Goal: Communication & Community: Answer question/provide support

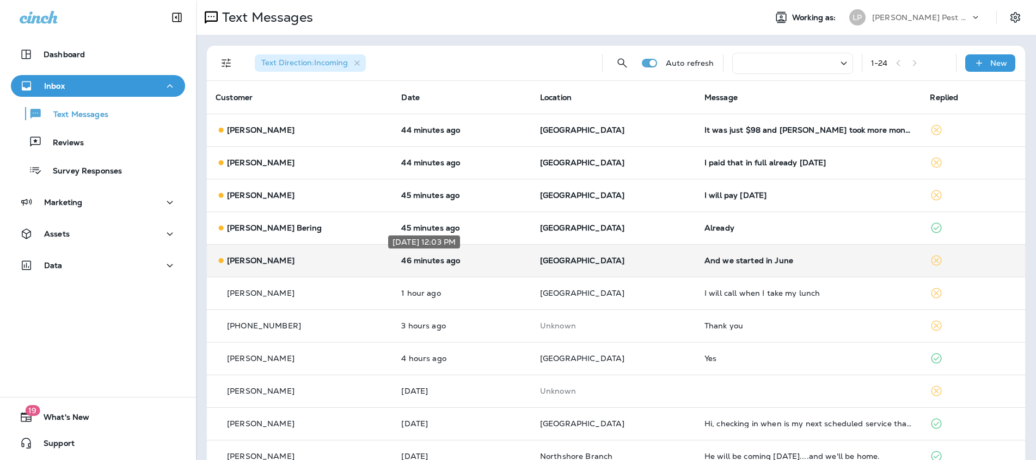
click at [471, 265] on p "46 minutes ago" at bounding box center [461, 260] width 121 height 9
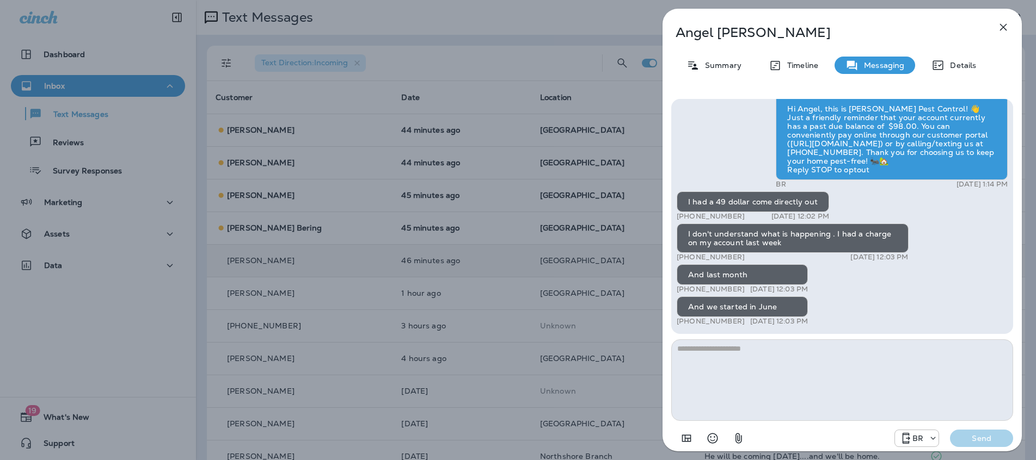
drag, startPoint x: 695, startPoint y: 204, endPoint x: 792, endPoint y: 284, distance: 126.0
copy div "I had a 49 dollar come directly out +1 (504) 799-7105 [DATE] 12:02 PM I don't u…"
click at [743, 382] on textarea at bounding box center [842, 381] width 342 height 82
click at [741, 358] on textarea at bounding box center [842, 381] width 342 height 82
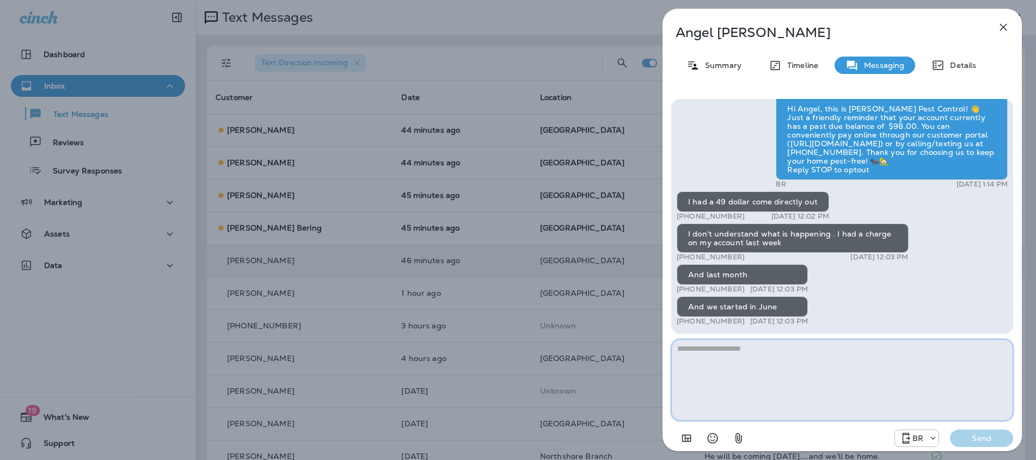
click at [760, 355] on textarea at bounding box center [842, 381] width 342 height 82
type textarea "**********"
click at [985, 441] on p "Send" at bounding box center [981, 439] width 46 height 10
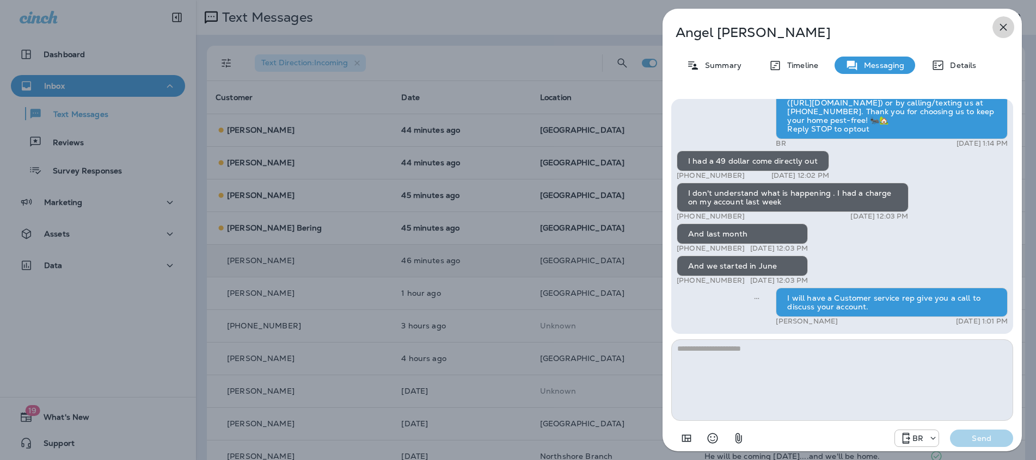
click at [1003, 27] on icon "button" at bounding box center [1003, 27] width 7 height 7
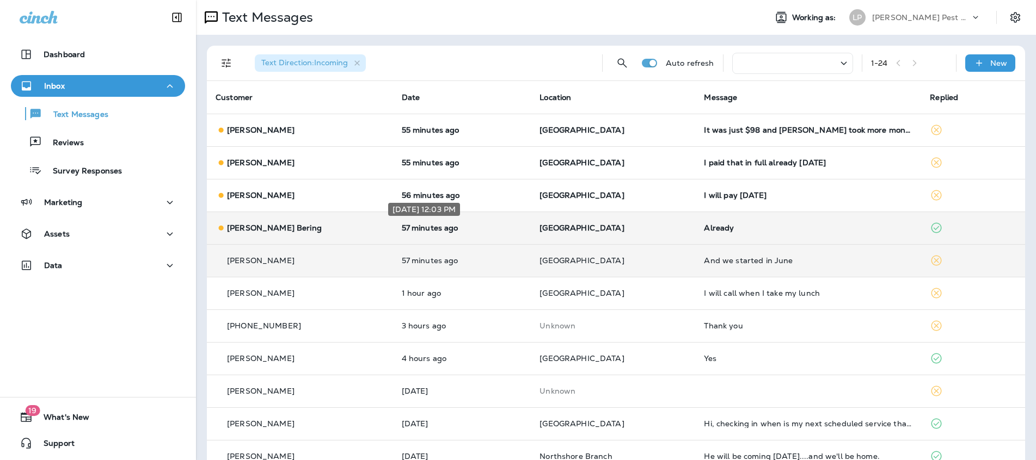
click at [472, 229] on p "57 minutes ago" at bounding box center [462, 228] width 121 height 9
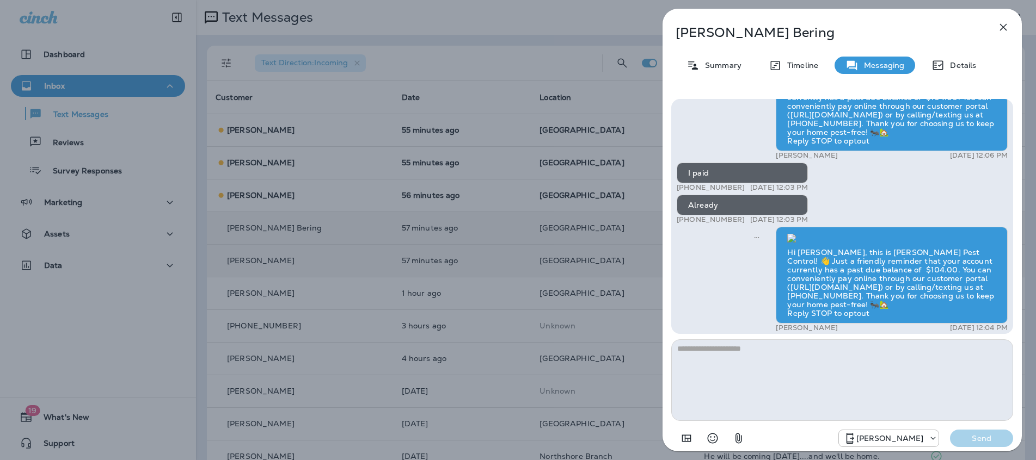
scroll to position [1, 0]
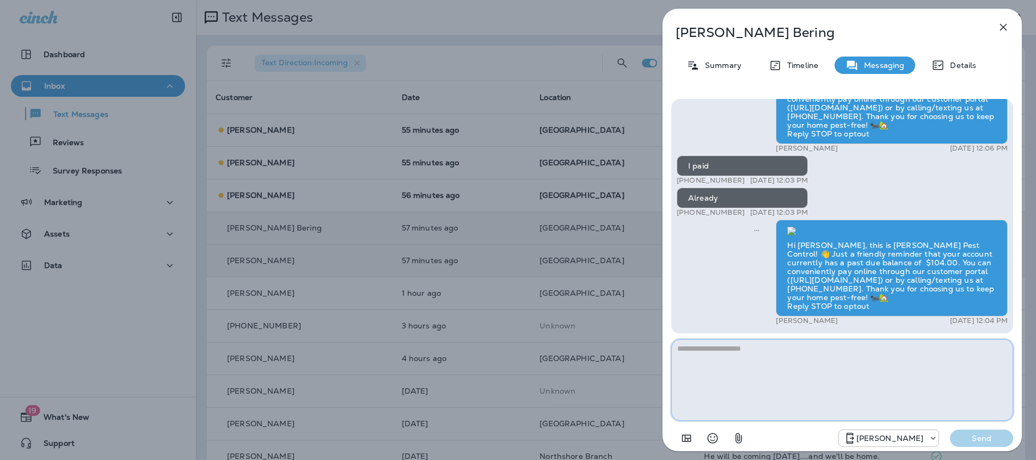
click at [725, 353] on textarea at bounding box center [842, 381] width 342 height 82
type textarea "*"
type textarea "**********"
click at [981, 439] on p "Send" at bounding box center [981, 439] width 46 height 10
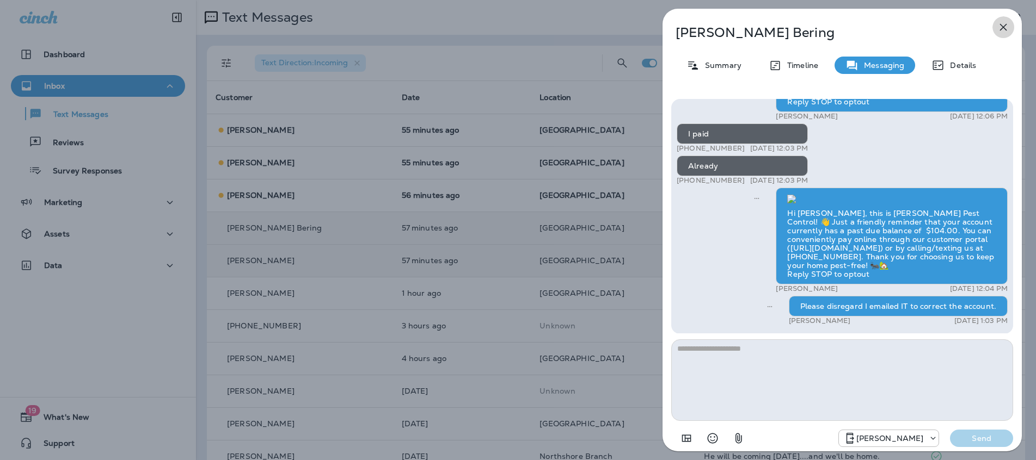
click at [998, 28] on icon "button" at bounding box center [1003, 27] width 13 height 13
